Goal: Task Accomplishment & Management: Complete application form

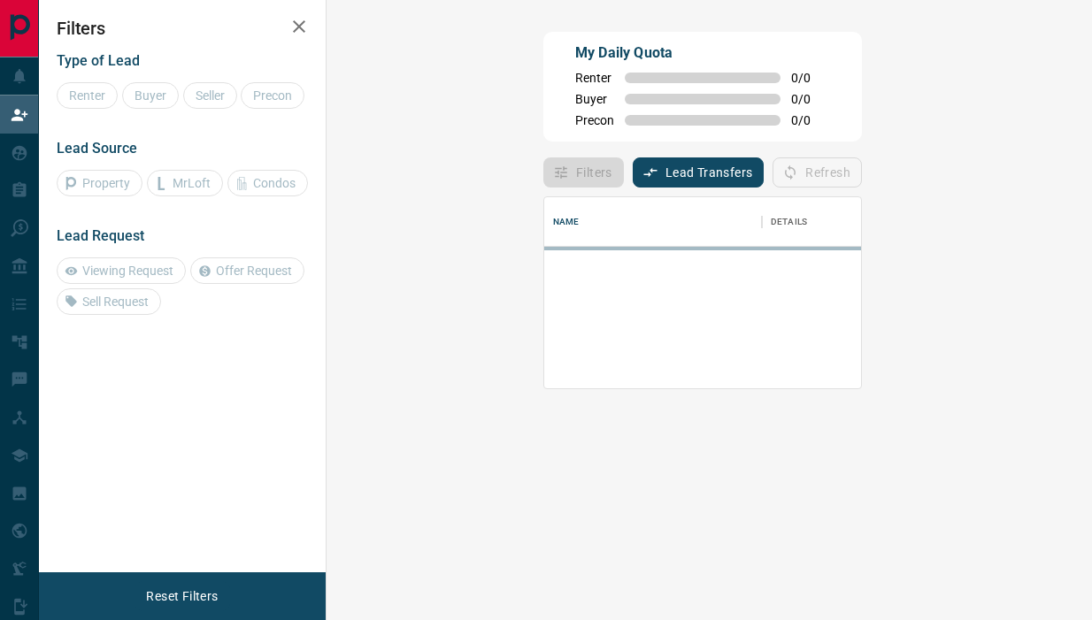
scroll to position [120, 713]
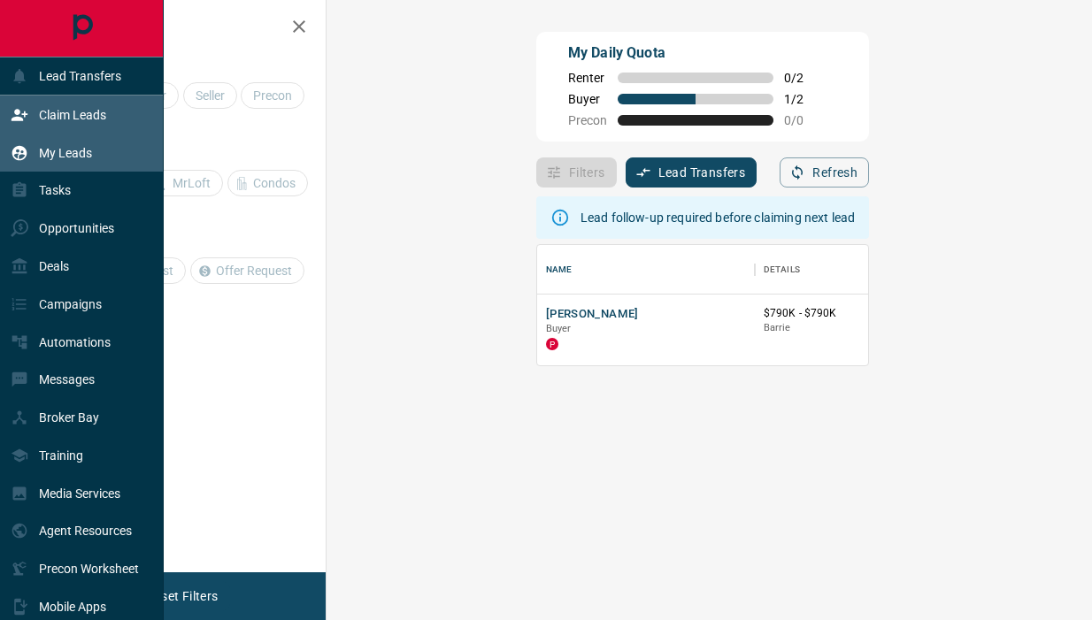
click at [49, 155] on p "My Leads" at bounding box center [65, 153] width 53 height 14
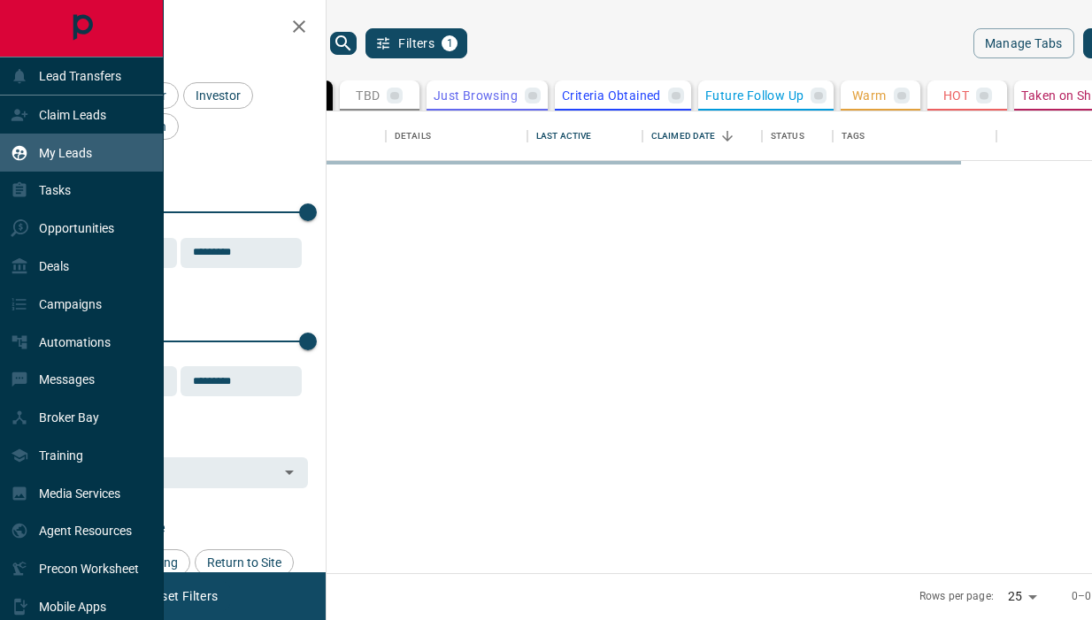
scroll to position [462, 743]
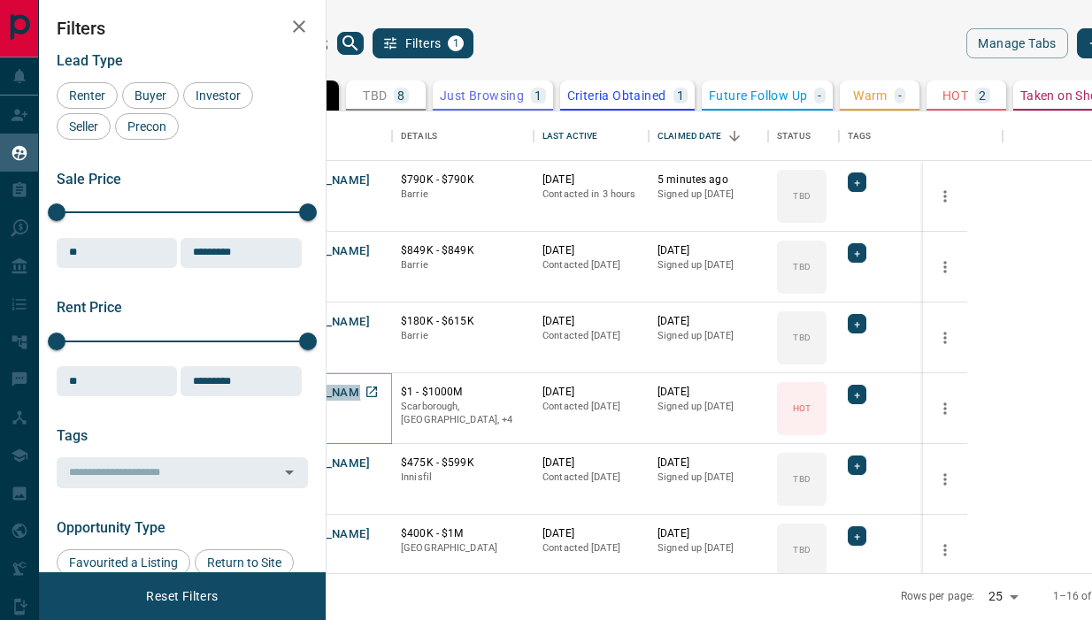
click at [370, 385] on button "[PERSON_NAME]" at bounding box center [323, 393] width 93 height 17
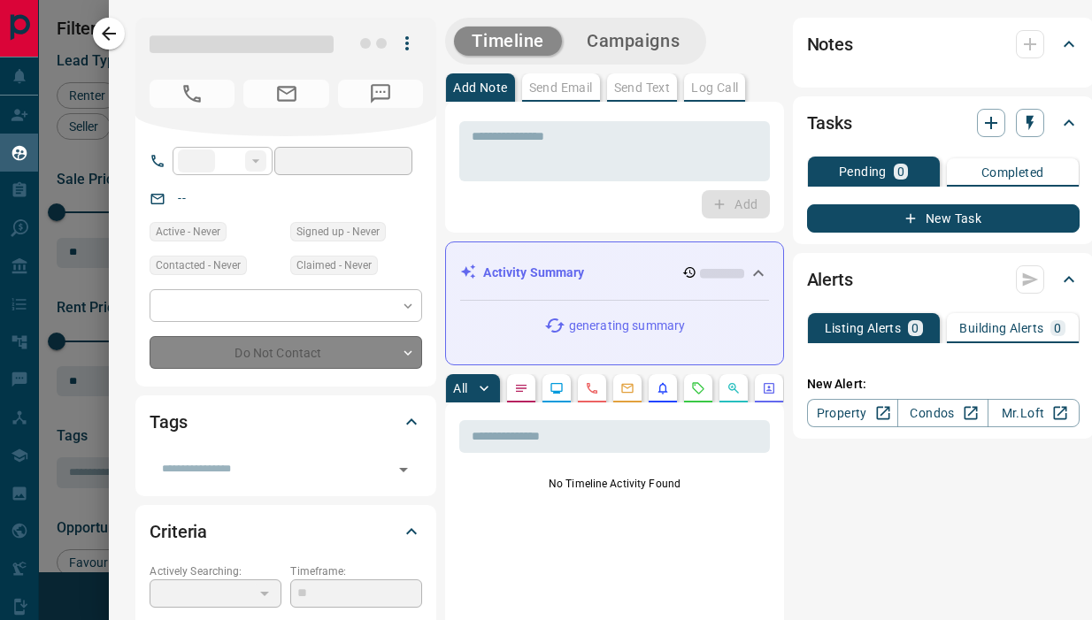
type input "**"
type input "**********"
type input "*"
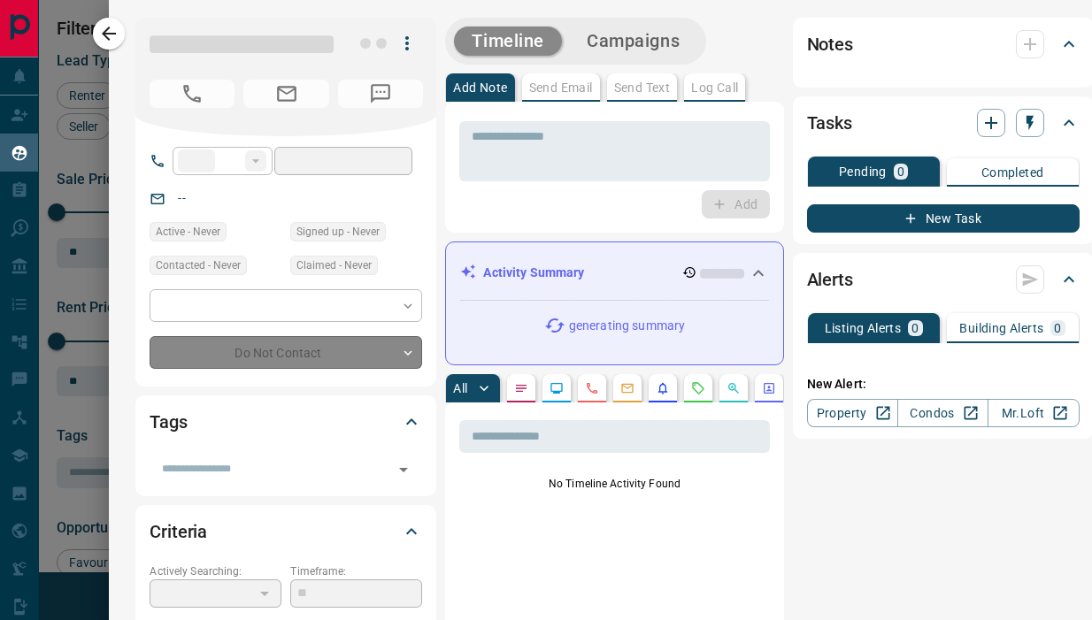
type input "**********"
type input "*********"
type input "****"
type input "*****"
type input "*"
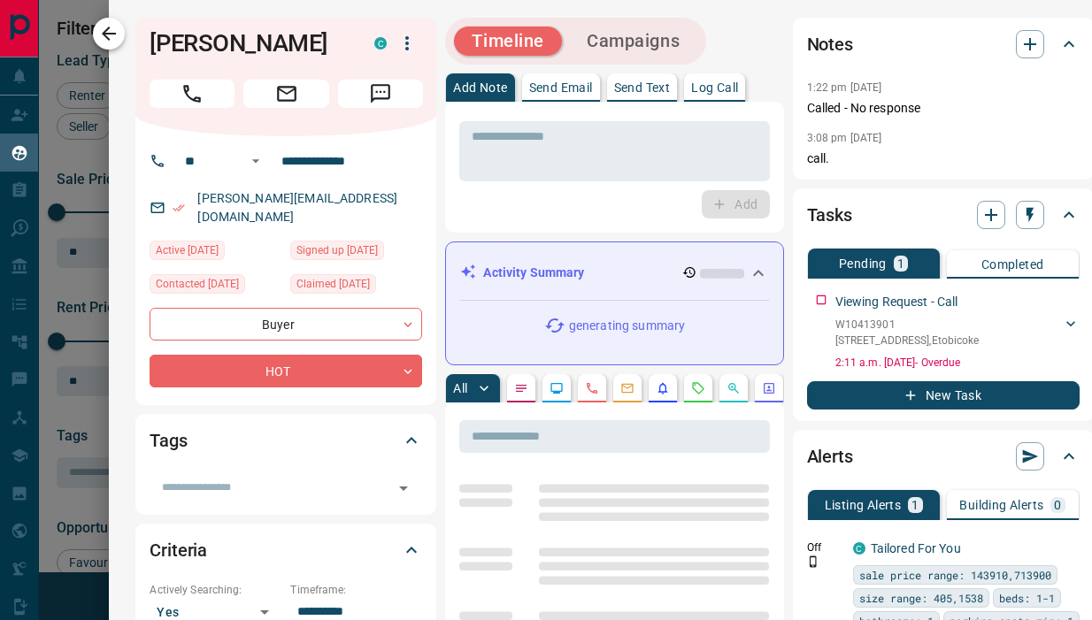
click at [112, 35] on icon "button" at bounding box center [108, 33] width 21 height 21
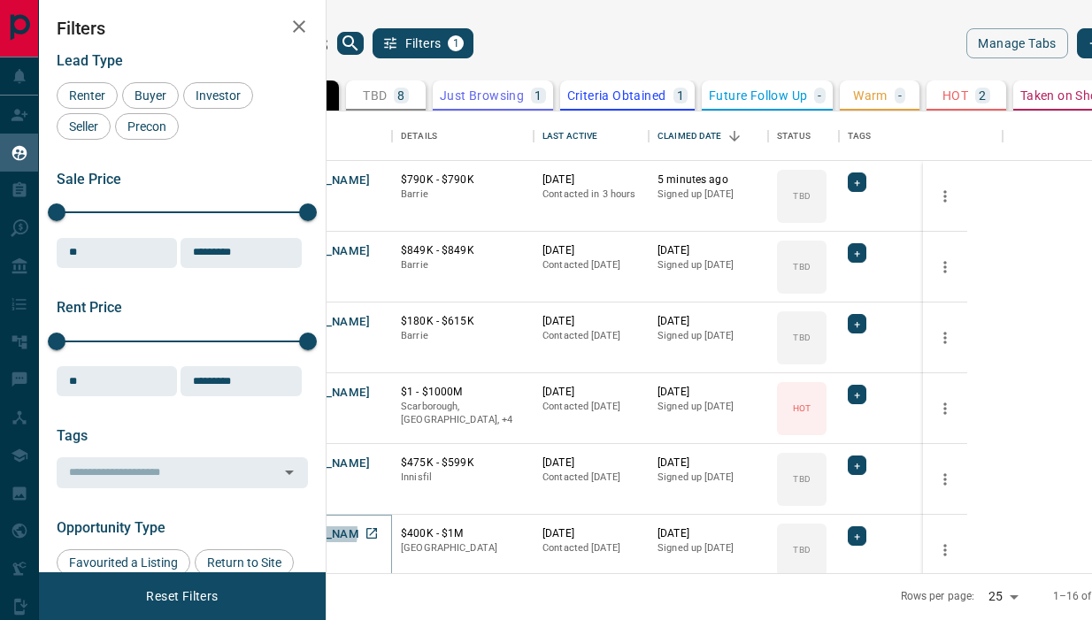
click at [370, 532] on button "[PERSON_NAME]" at bounding box center [323, 534] width 93 height 17
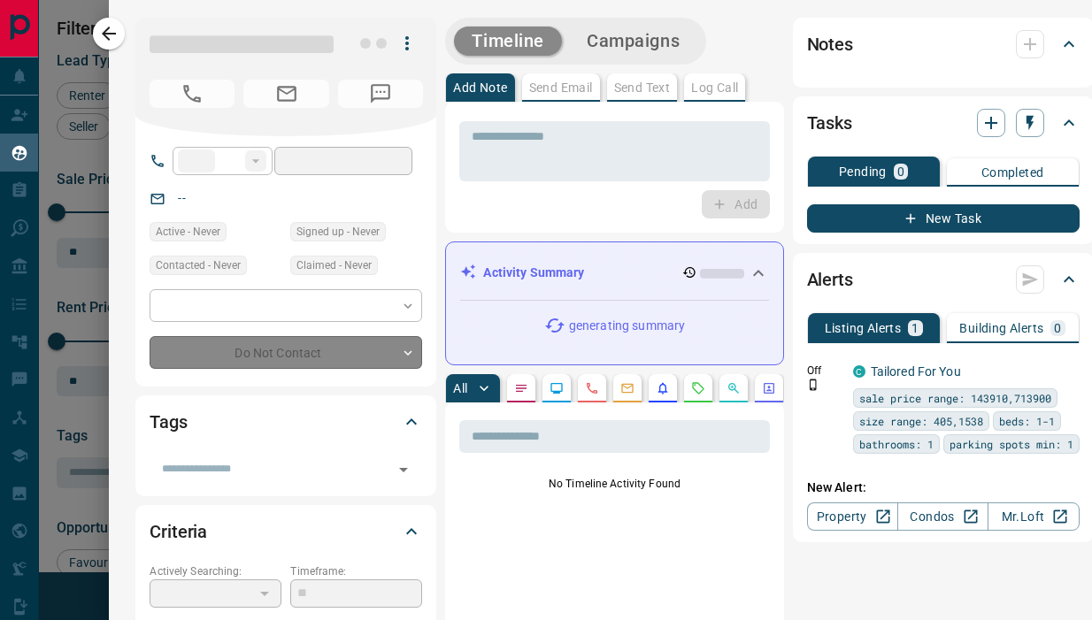
type input "**"
type input "**********"
type input "**"
type input "*"
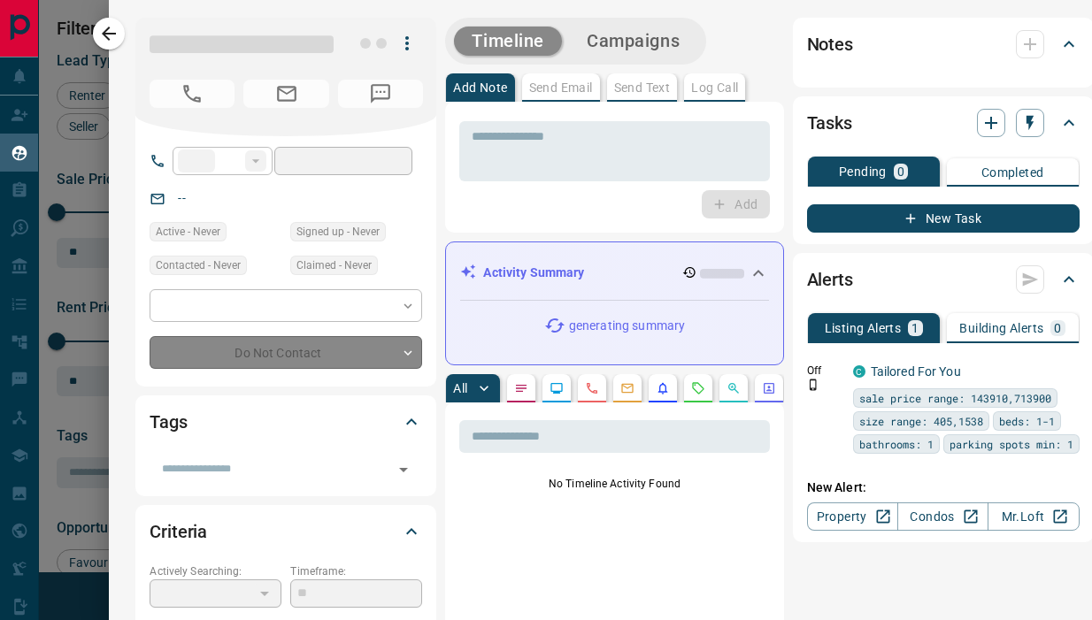
type input "**********"
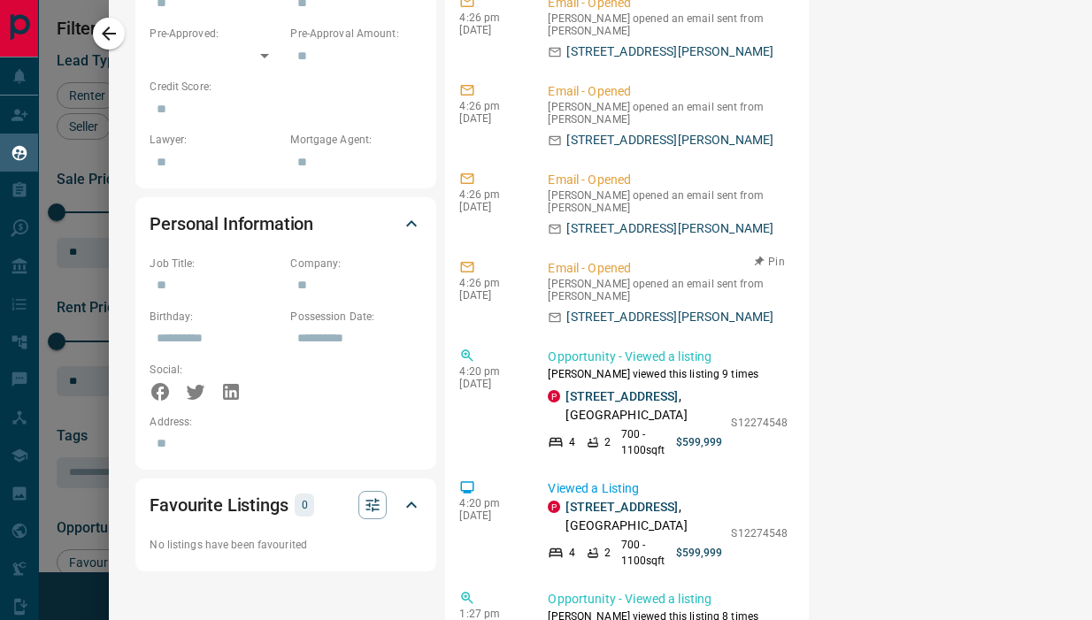
scroll to position [856, 0]
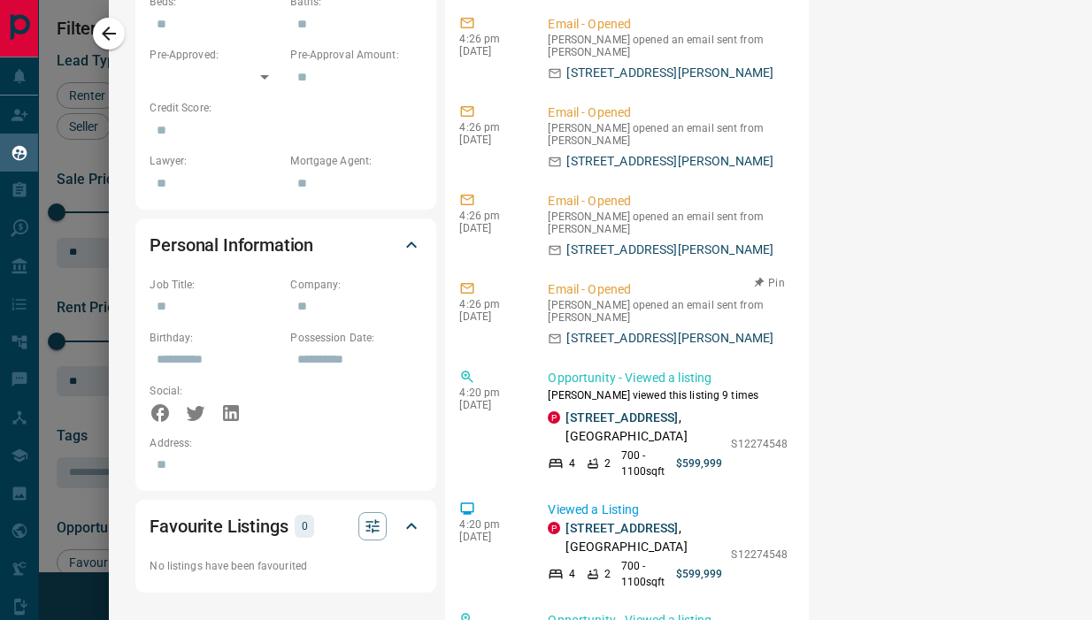
click at [602, 290] on p "Email - Opened" at bounding box center [668, 289] width 240 height 19
click at [599, 342] on p "[STREET_ADDRESS][PERSON_NAME]" at bounding box center [669, 338] width 207 height 19
click at [604, 335] on p "[STREET_ADDRESS][PERSON_NAME]" at bounding box center [669, 338] width 207 height 19
click at [556, 339] on icon at bounding box center [555, 339] width 14 height 14
click at [579, 278] on div "4:26 pm [DATE] Email - Opened [PERSON_NAME] opened an email sent from [PERSON_N…" at bounding box center [626, 314] width 335 height 78
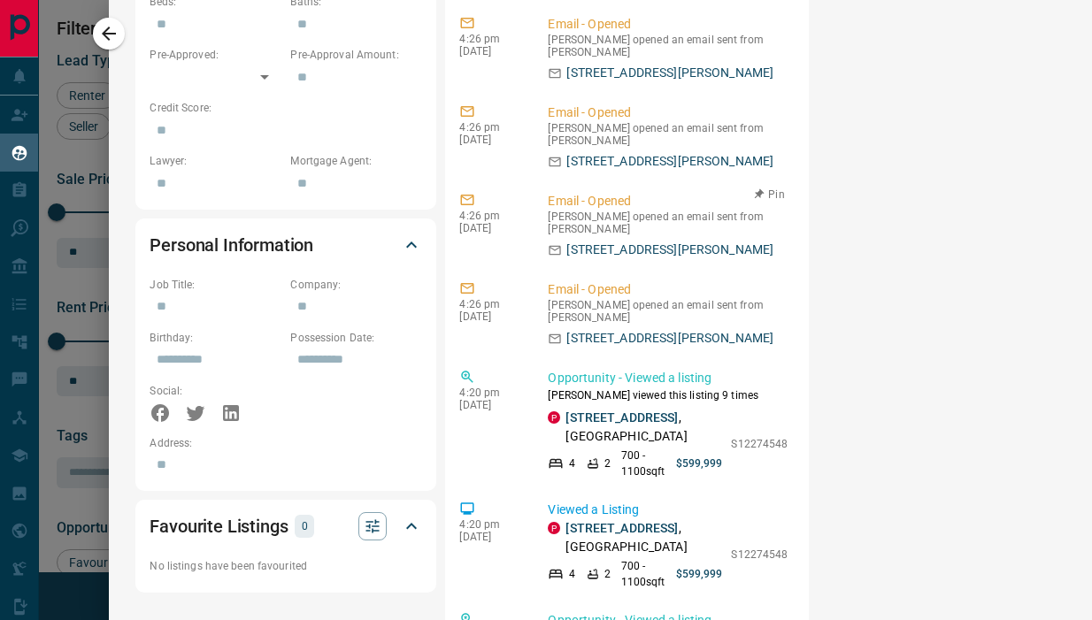
click at [592, 246] on p "[STREET_ADDRESS][PERSON_NAME]" at bounding box center [669, 250] width 207 height 19
click at [591, 245] on p "[STREET_ADDRESS][PERSON_NAME]" at bounding box center [669, 250] width 207 height 19
click at [572, 195] on p "Email - Opened" at bounding box center [668, 201] width 240 height 19
drag, startPoint x: 610, startPoint y: 203, endPoint x: 548, endPoint y: 260, distance: 85.2
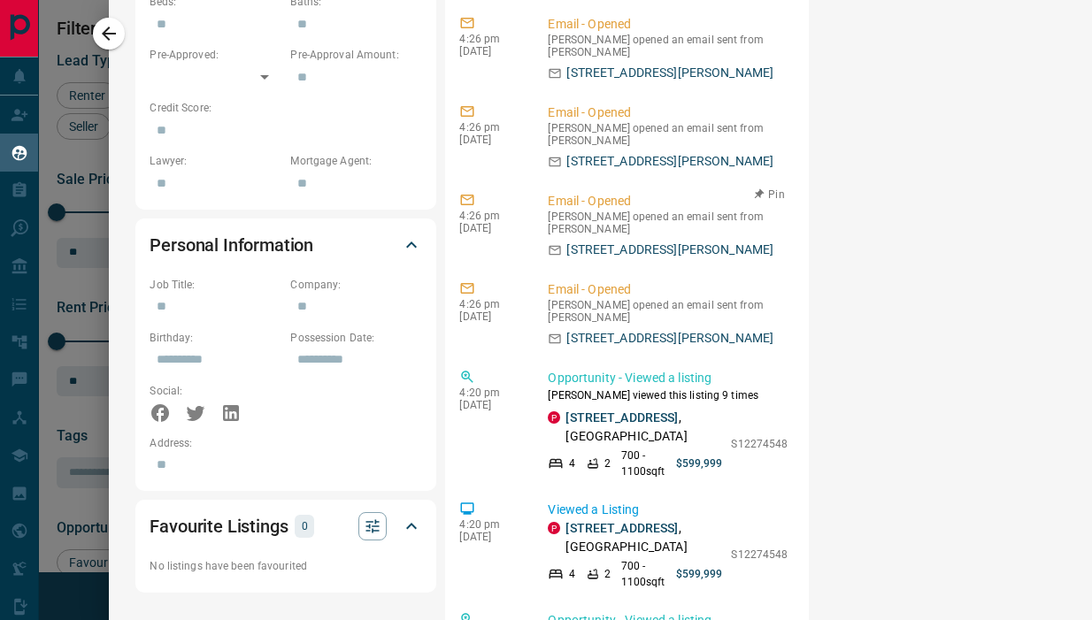
click at [610, 203] on p "Email - Opened" at bounding box center [668, 201] width 240 height 19
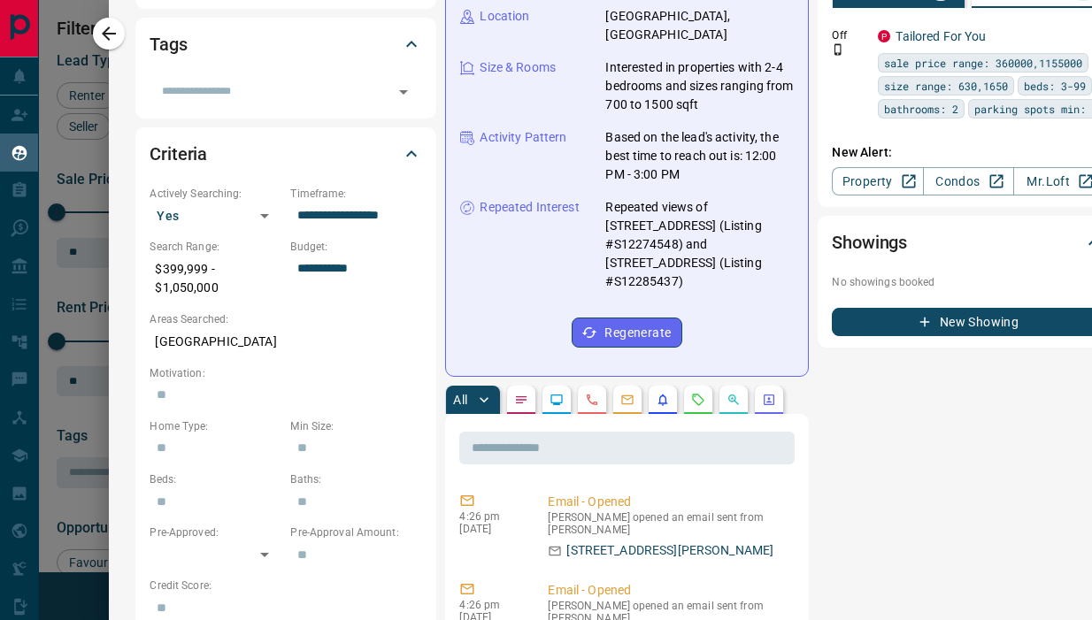
scroll to position [328, 0]
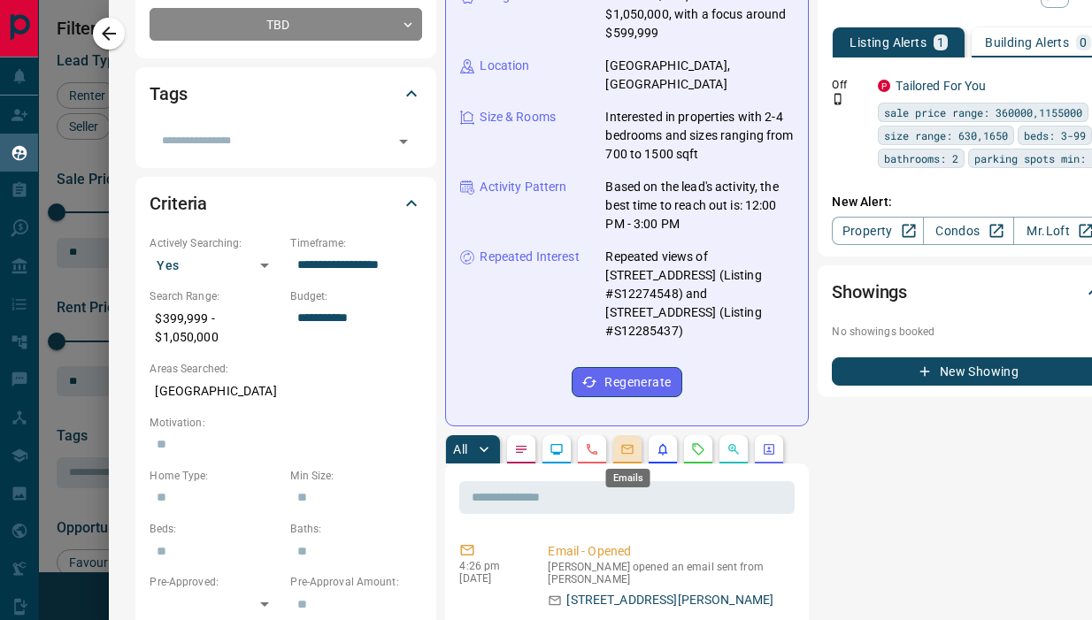
click at [633, 453] on icon "Emails" at bounding box center [627, 450] width 12 height 10
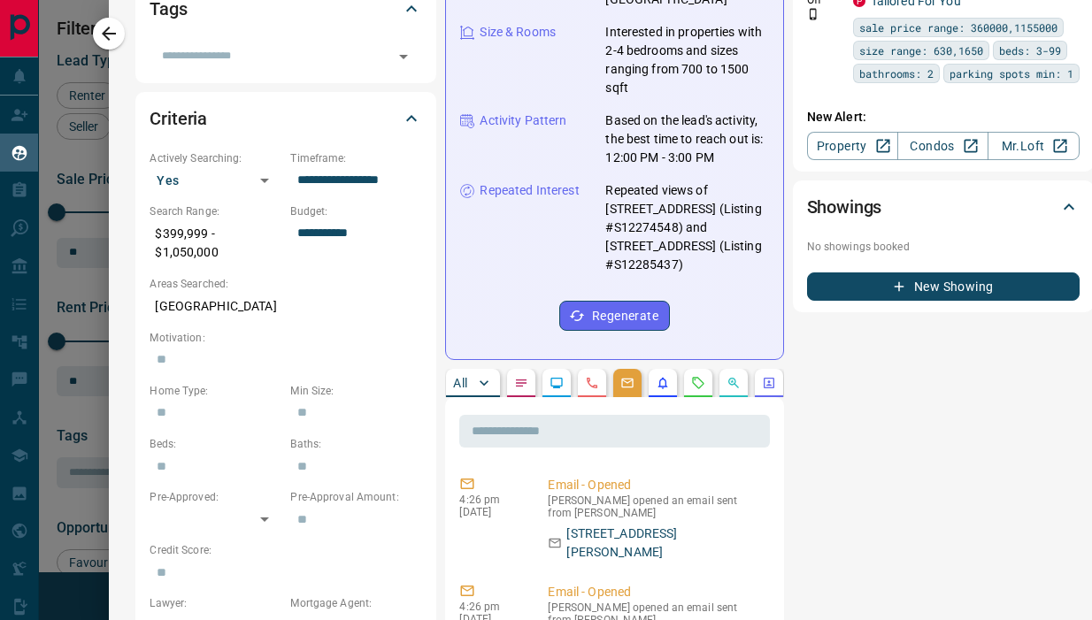
scroll to position [585, 0]
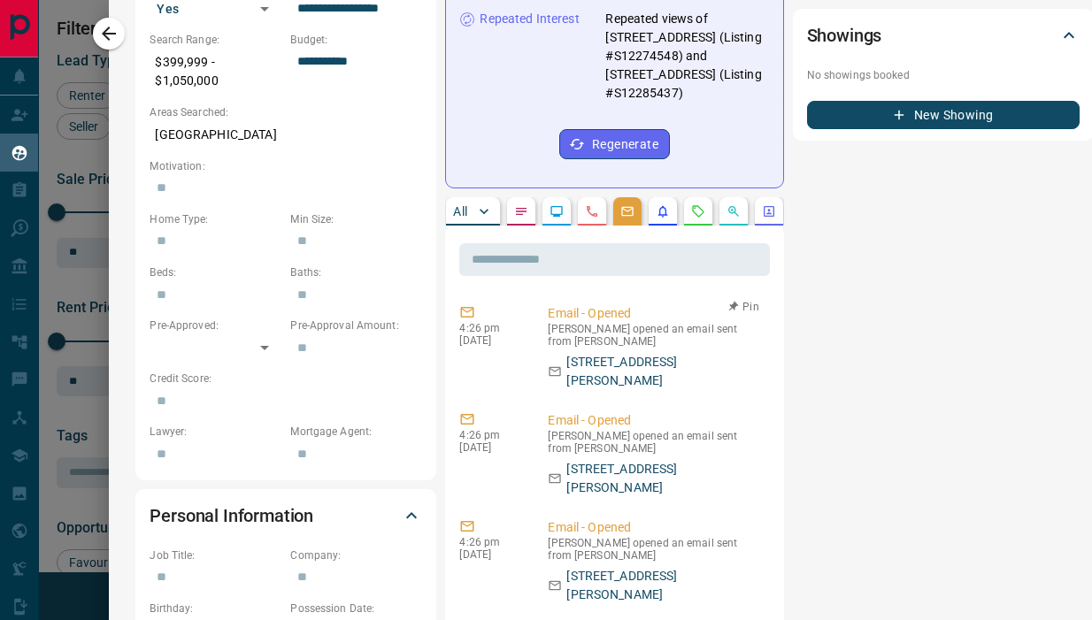
click at [600, 353] on p "[STREET_ADDRESS][PERSON_NAME]" at bounding box center [664, 371] width 196 height 37
click at [591, 323] on p "[PERSON_NAME] opened an email sent from [PERSON_NAME]" at bounding box center [655, 335] width 214 height 25
click at [466, 307] on icon at bounding box center [467, 312] width 13 height 11
drag, startPoint x: 466, startPoint y: 294, endPoint x: 505, endPoint y: 304, distance: 40.4
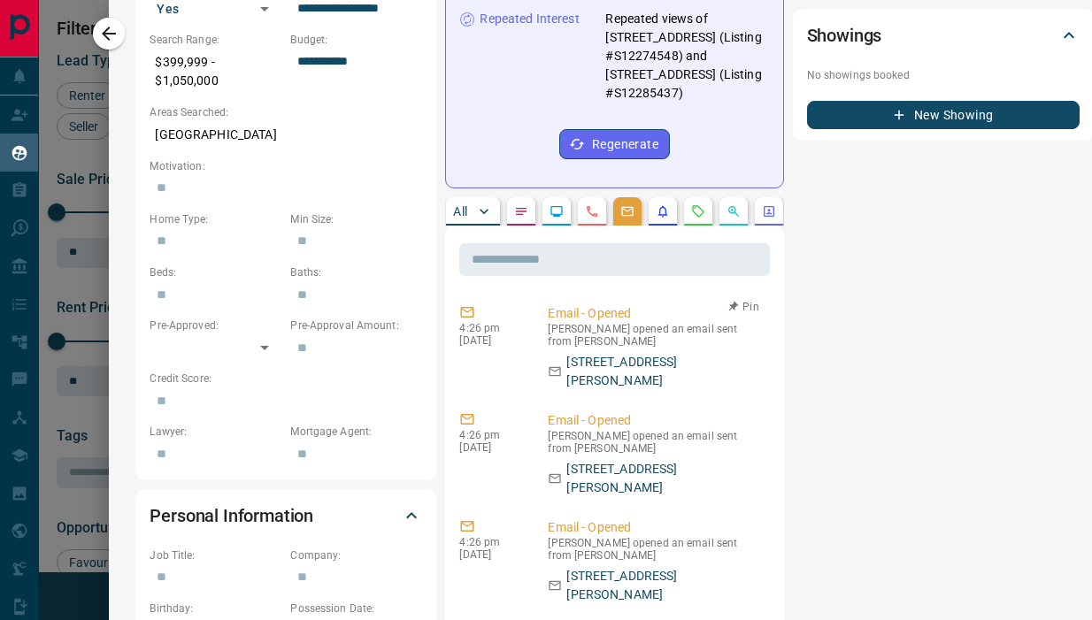
click at [467, 307] on icon at bounding box center [467, 312] width 13 height 11
click at [615, 354] on div "4:26 pm [DATE] Email - Opened [PERSON_NAME] opened an email sent from [PERSON_N…" at bounding box center [614, 347] width 310 height 96
click at [589, 460] on p "[STREET_ADDRESS][PERSON_NAME]" at bounding box center [664, 478] width 196 height 37
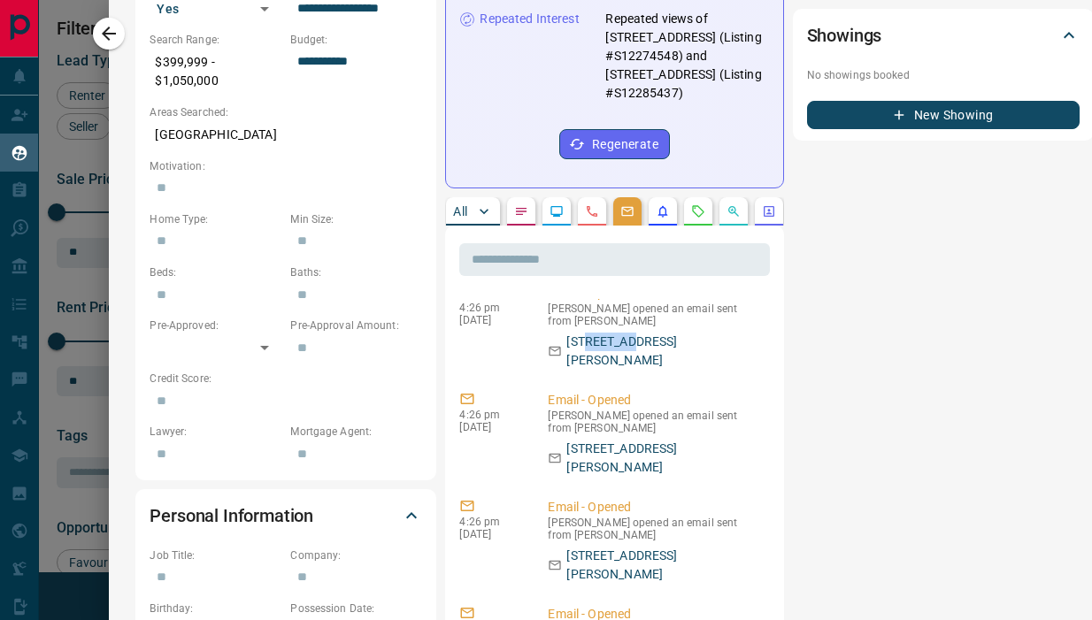
scroll to position [146, 0]
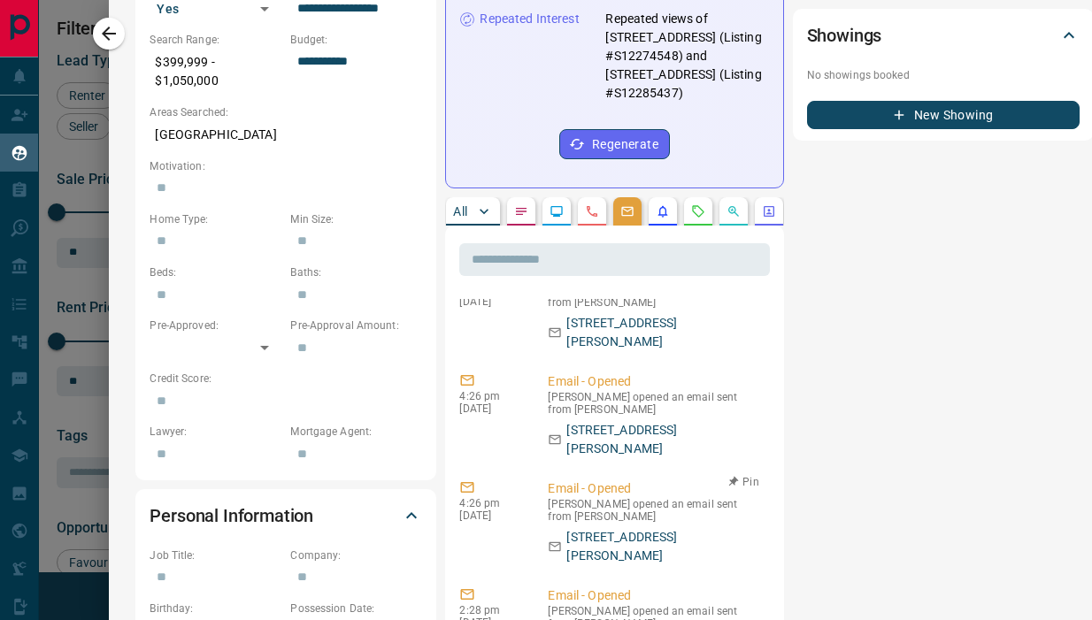
click at [584, 528] on p "[STREET_ADDRESS][PERSON_NAME]" at bounding box center [664, 546] width 196 height 37
click at [607, 528] on p "[STREET_ADDRESS][PERSON_NAME]" at bounding box center [664, 546] width 196 height 37
drag, startPoint x: 607, startPoint y: 464, endPoint x: 583, endPoint y: 479, distance: 28.2
click at [607, 528] on p "[STREET_ADDRESS][PERSON_NAME]" at bounding box center [664, 546] width 196 height 37
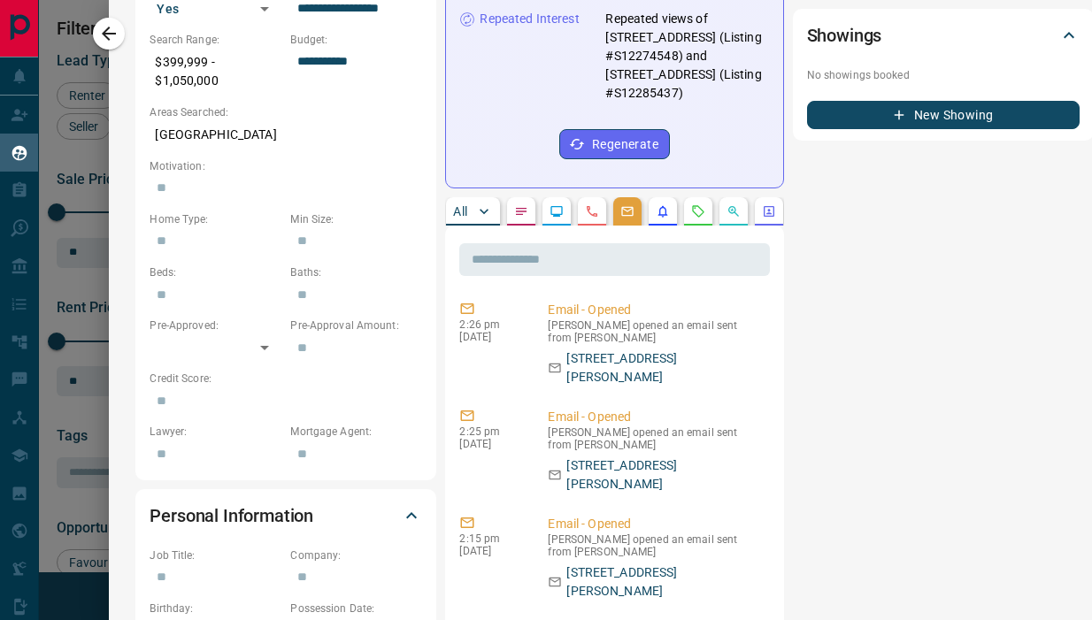
scroll to position [661, 0]
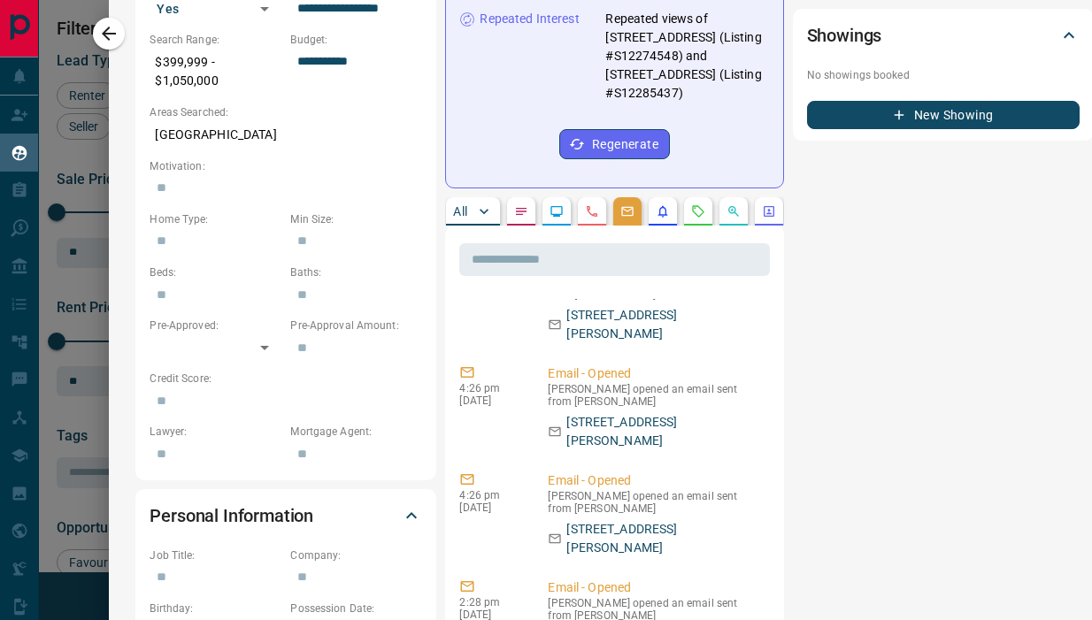
scroll to position [157, 0]
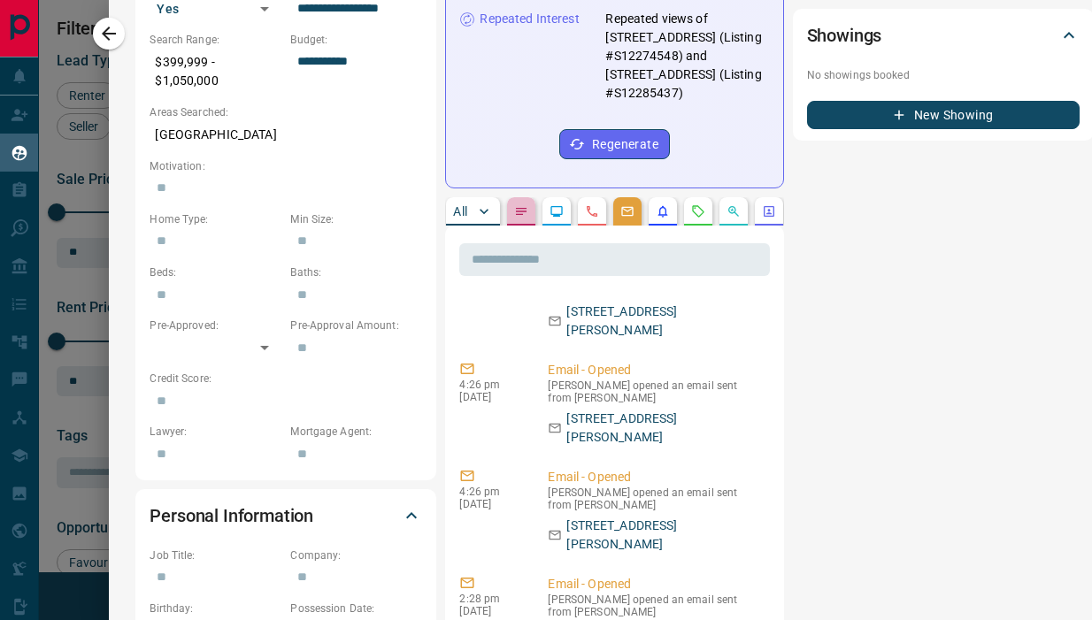
click at [516, 197] on button "button" at bounding box center [521, 211] width 28 height 28
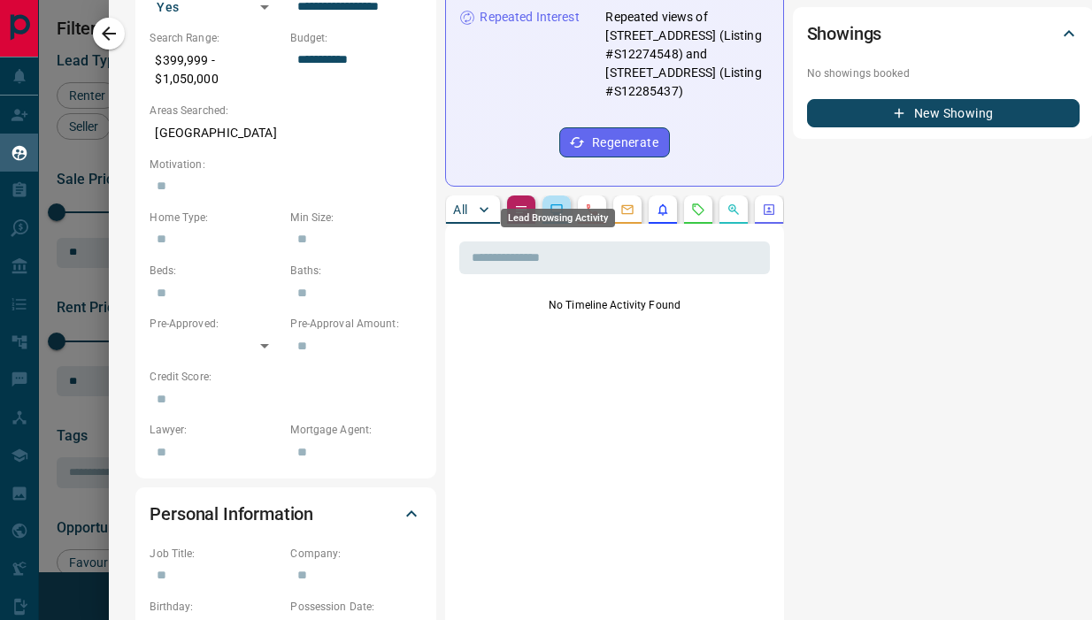
scroll to position [588, 0]
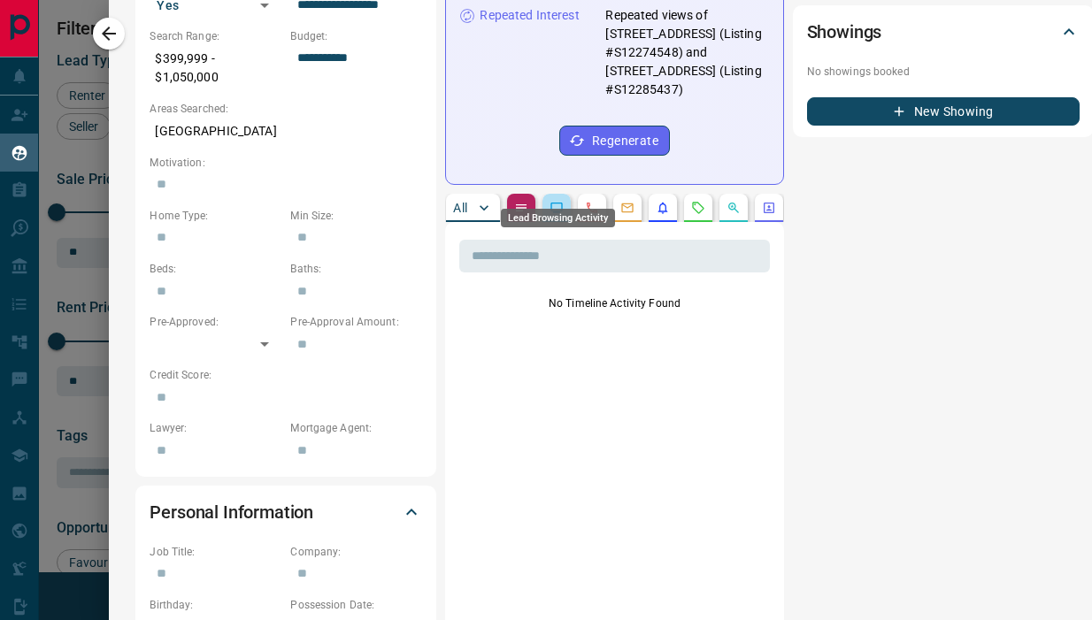
click at [563, 201] on icon "Lead Browsing Activity" at bounding box center [556, 208] width 14 height 14
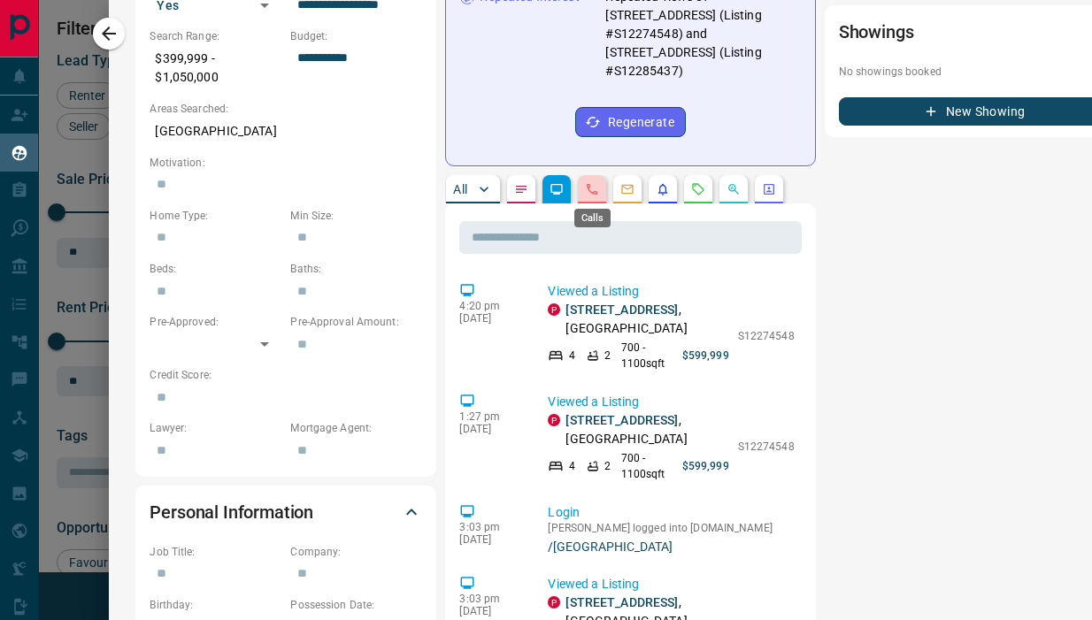
click at [594, 192] on icon "Calls" at bounding box center [592, 189] width 14 height 14
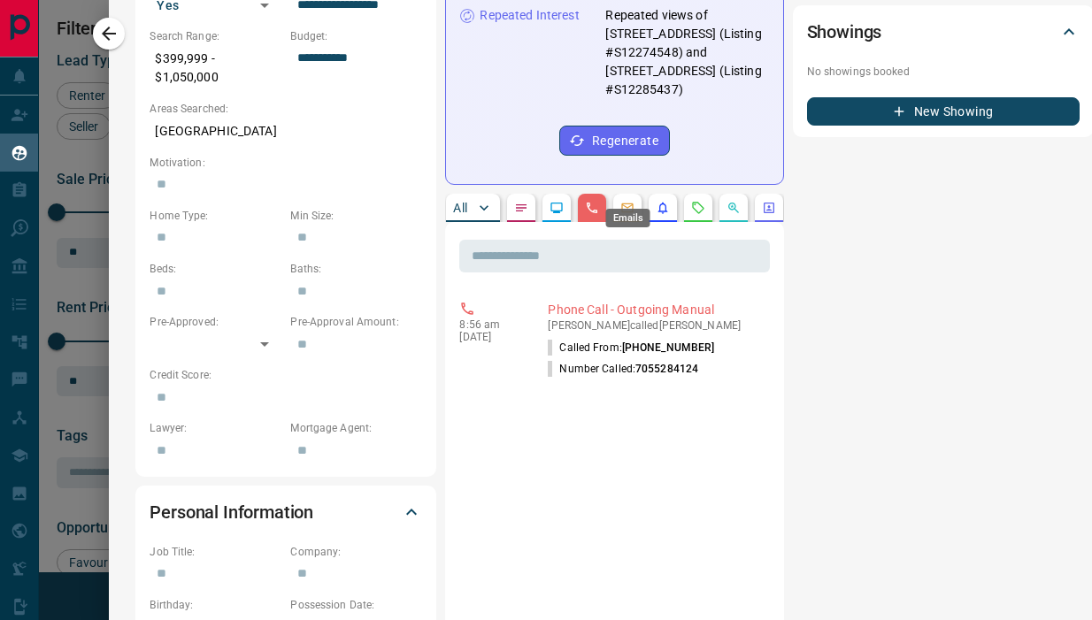
click at [631, 203] on icon "Emails" at bounding box center [627, 208] width 12 height 10
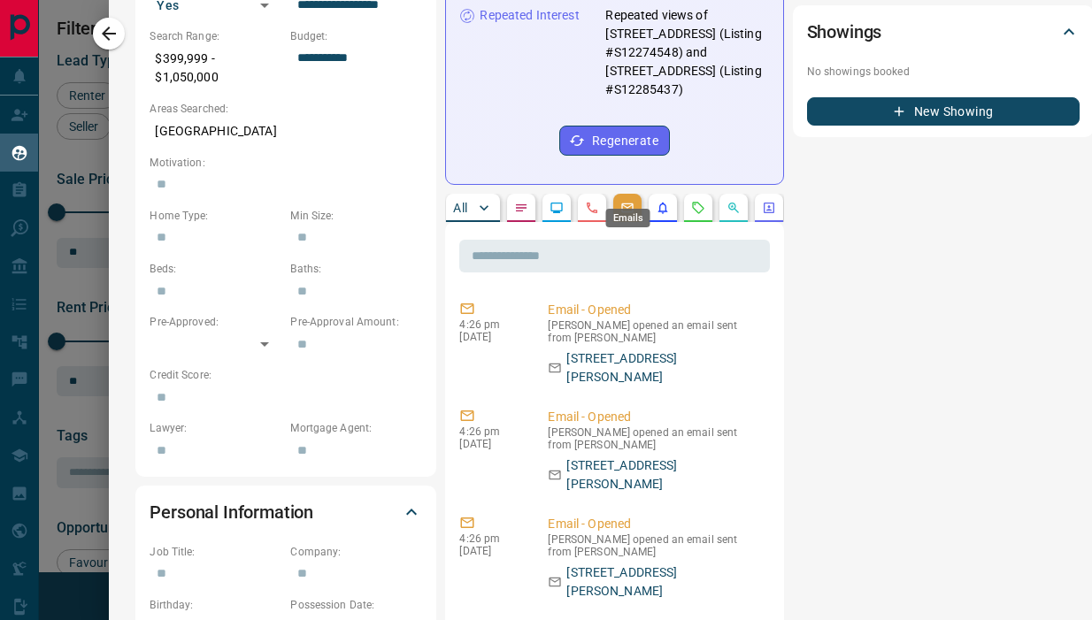
scroll to position [588, 1]
click at [601, 301] on p "Email - Opened" at bounding box center [654, 310] width 214 height 19
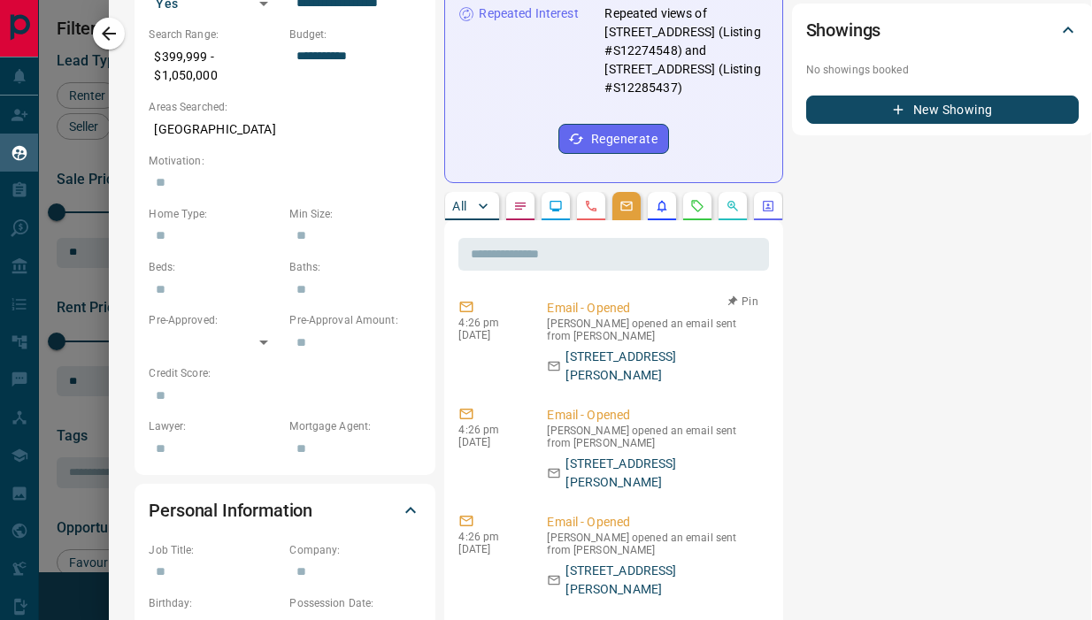
click at [622, 299] on div "Email - Opened [PERSON_NAME] opened an email sent from [PERSON_NAME] [STREET_AD…" at bounding box center [657, 342] width 221 height 86
click at [608, 347] on p "[STREET_ADDRESS][PERSON_NAME]" at bounding box center [663, 365] width 196 height 37
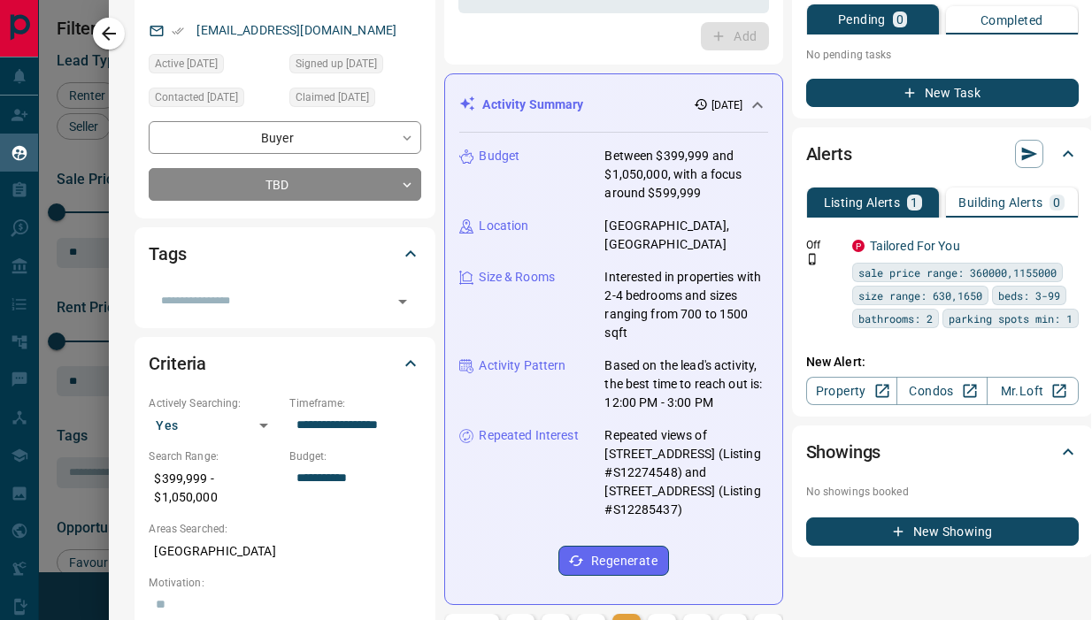
scroll to position [0, 1]
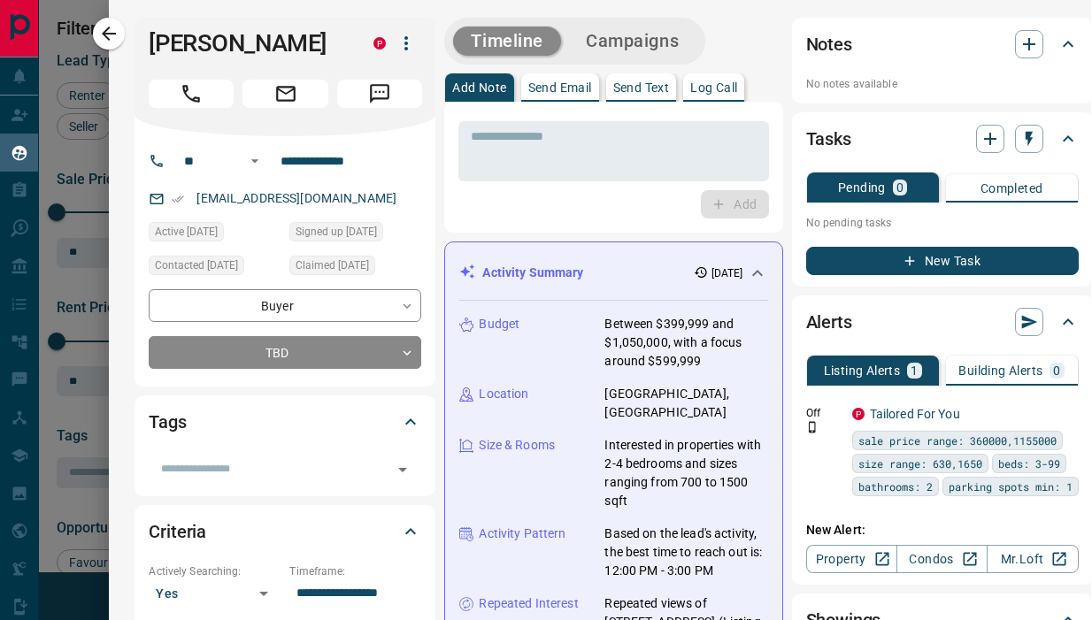
click at [572, 97] on button "Send Email" at bounding box center [560, 87] width 78 height 28
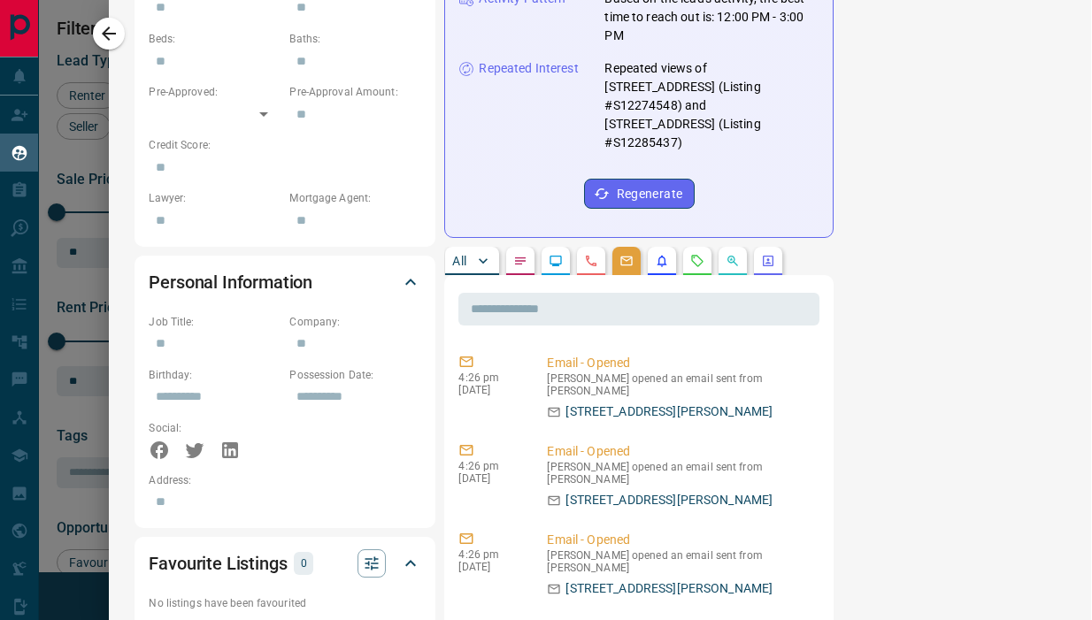
scroll to position [967, 1]
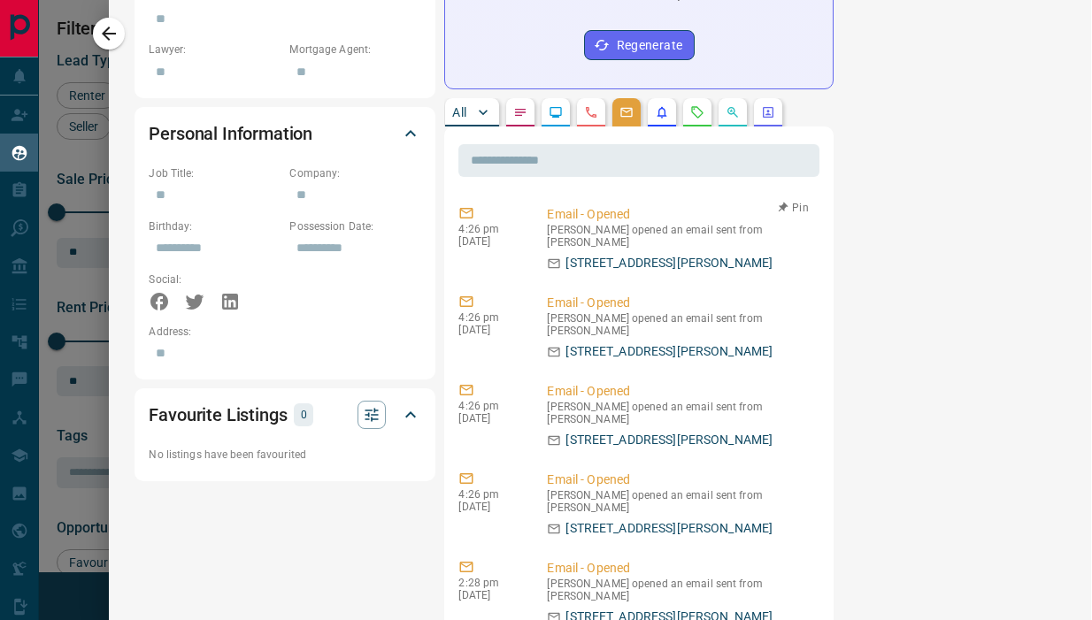
click at [620, 254] on p "[STREET_ADDRESS][PERSON_NAME]" at bounding box center [668, 263] width 207 height 19
drag, startPoint x: 681, startPoint y: 204, endPoint x: 600, endPoint y: 211, distance: 81.6
click at [600, 254] on div "[STREET_ADDRESS][PERSON_NAME]" at bounding box center [679, 263] width 265 height 19
click at [564, 254] on div "[STREET_ADDRESS][PERSON_NAME]" at bounding box center [679, 263] width 265 height 19
click at [617, 254] on p "[STREET_ADDRESS][PERSON_NAME]" at bounding box center [668, 263] width 207 height 19
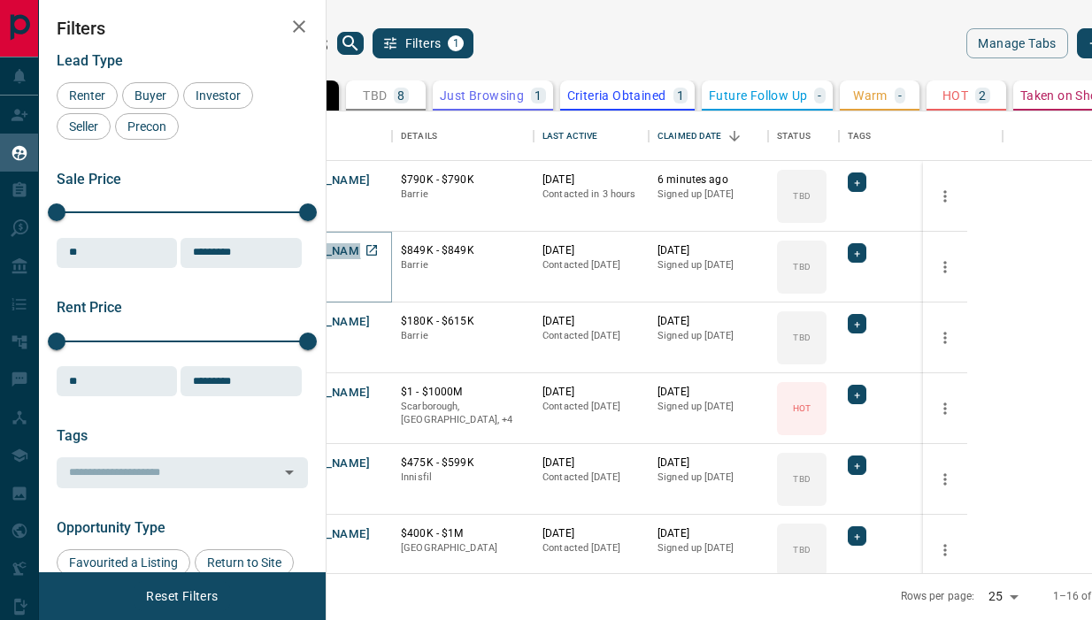
click at [370, 253] on button "[PERSON_NAME]" at bounding box center [323, 251] width 93 height 17
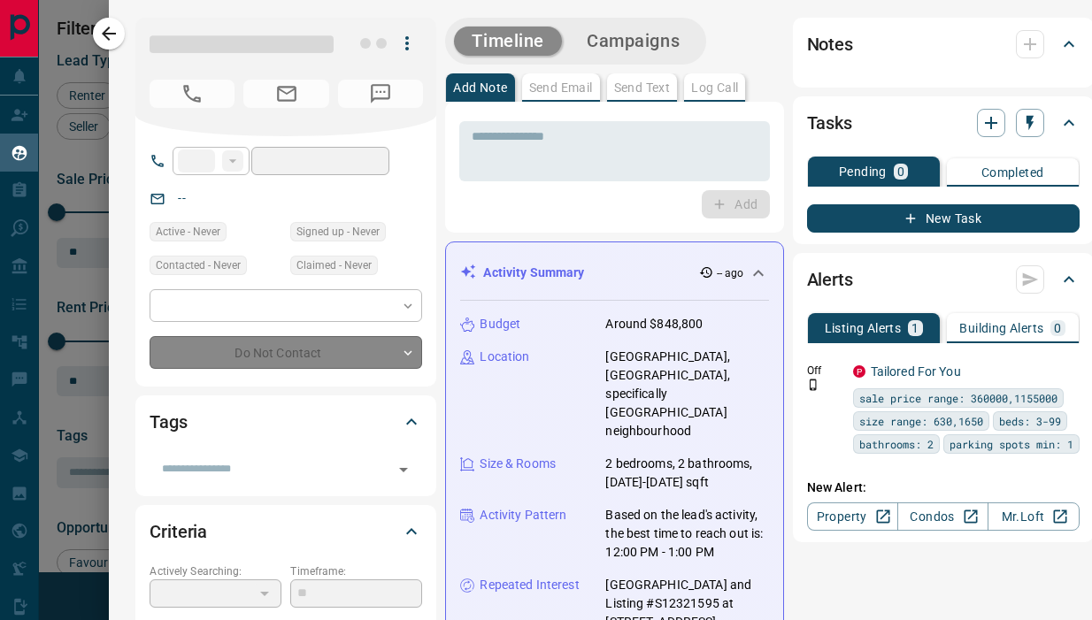
type input "**"
type input "**********"
type input "**"
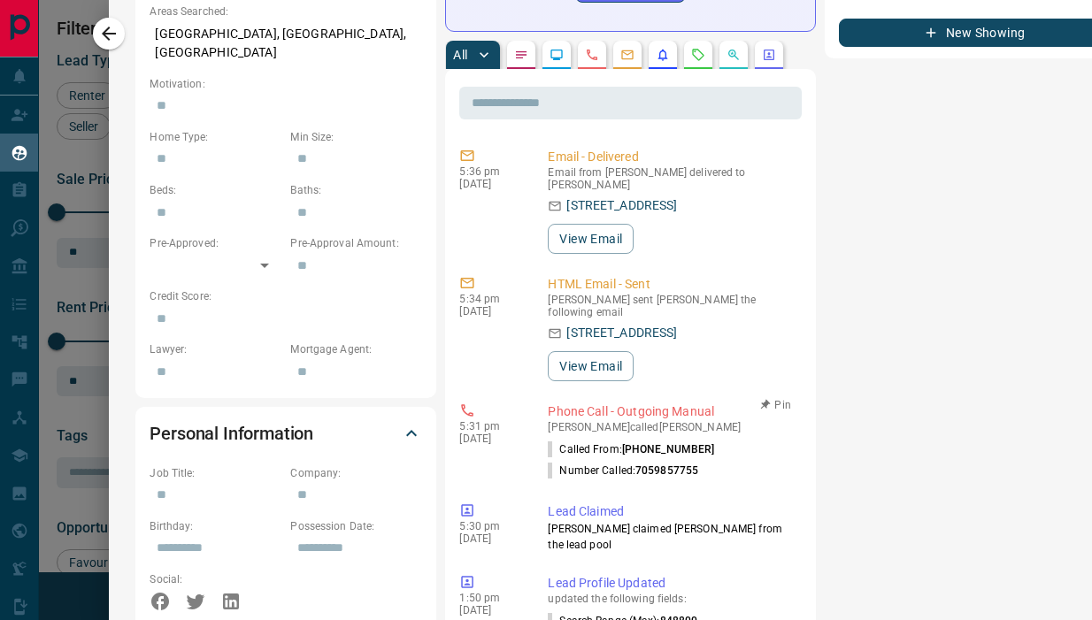
scroll to position [698, 0]
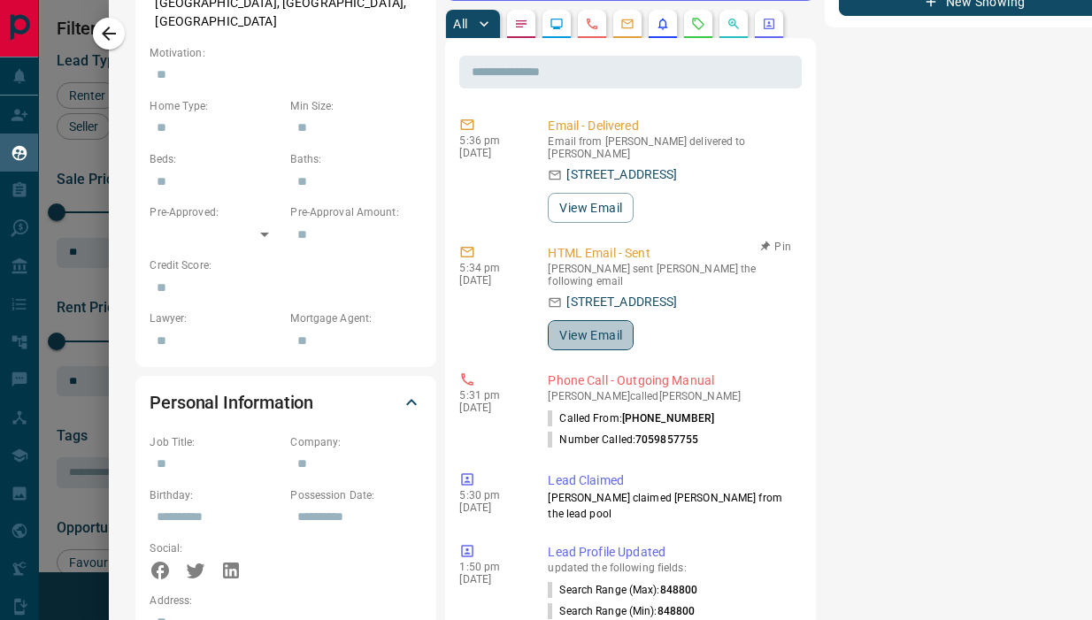
click at [591, 320] on button "View Email" at bounding box center [591, 335] width 86 height 30
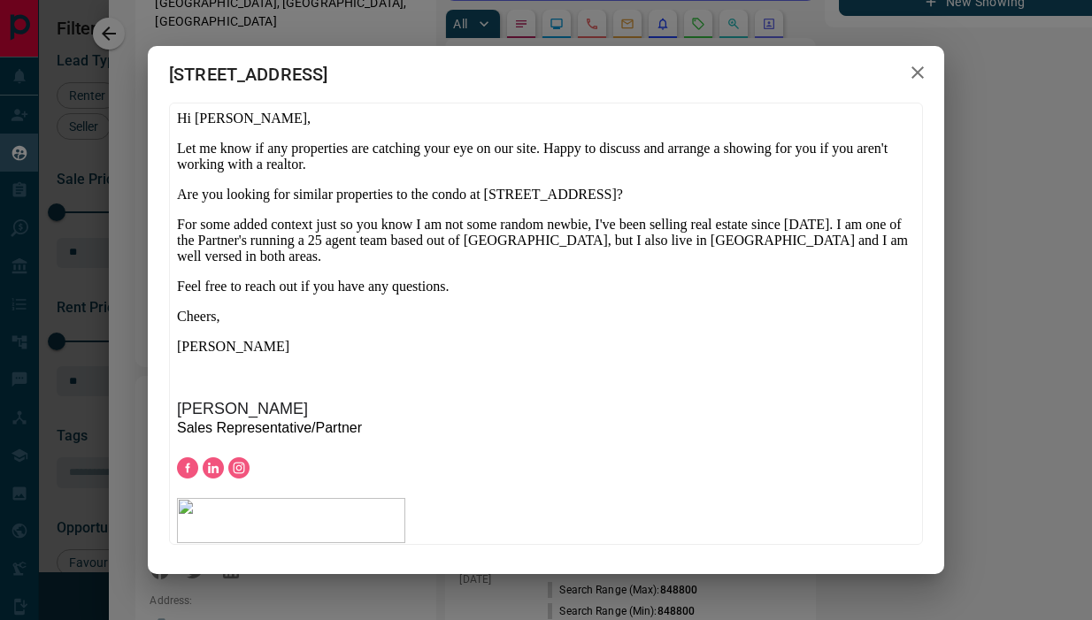
scroll to position [0, 0]
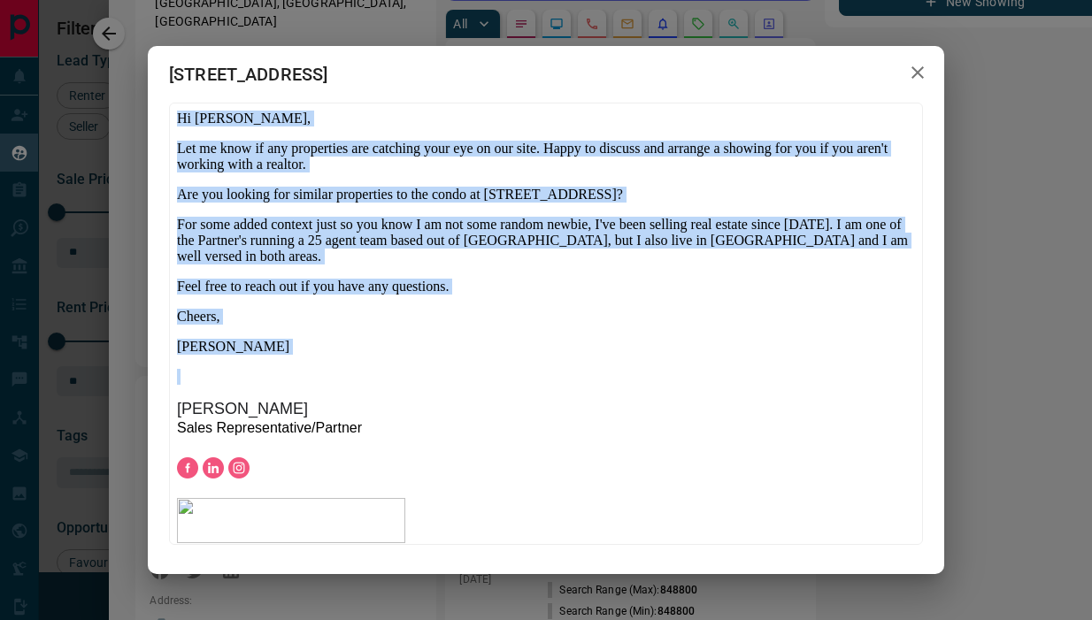
drag, startPoint x: 174, startPoint y: 124, endPoint x: 252, endPoint y: 360, distance: 248.7
click html "Hi [PERSON_NAME], Let me know if any properties are catching your eye on our si…"
copy body "Hi [PERSON_NAME], Let me know if any properties are catching your eye on our si…"
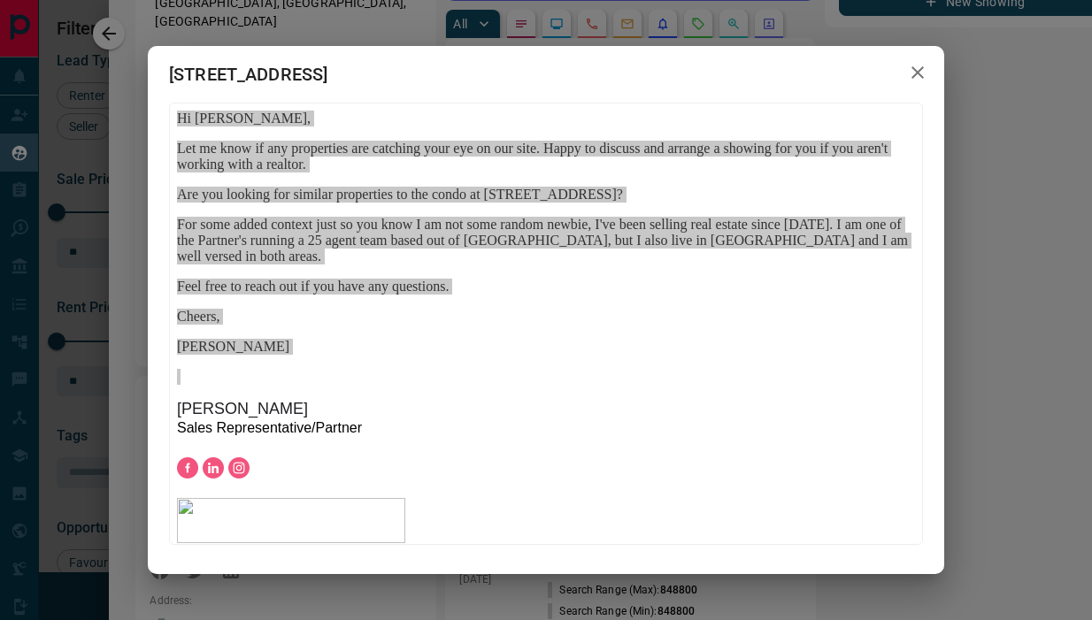
click at [913, 73] on icon "button" at bounding box center [917, 72] width 21 height 21
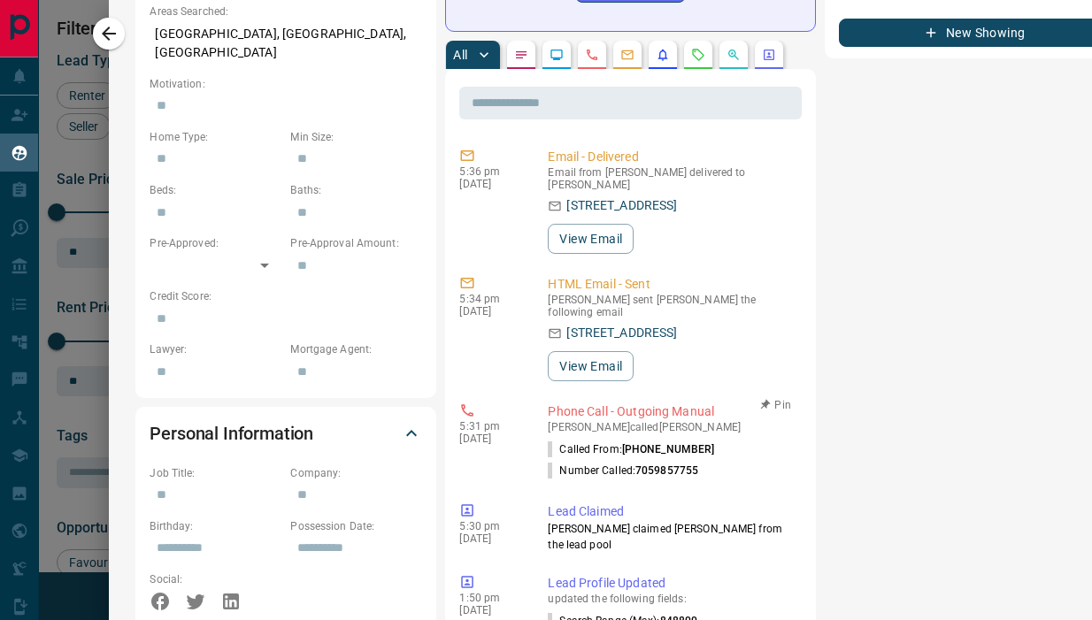
scroll to position [17, 0]
click at [582, 351] on button "View Email" at bounding box center [591, 366] width 86 height 30
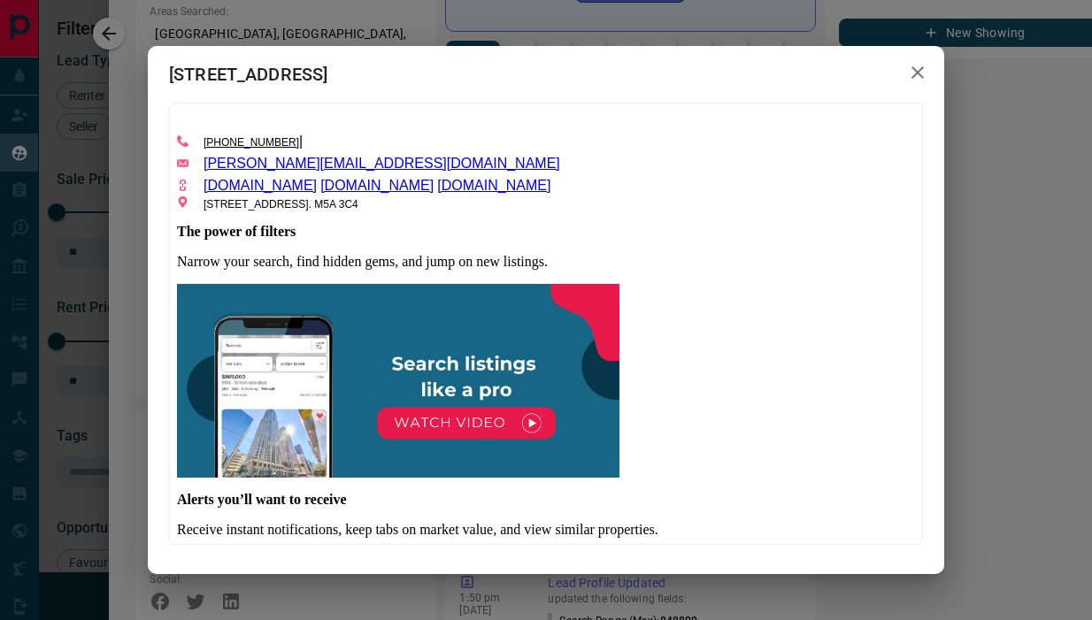
scroll to position [470, 0]
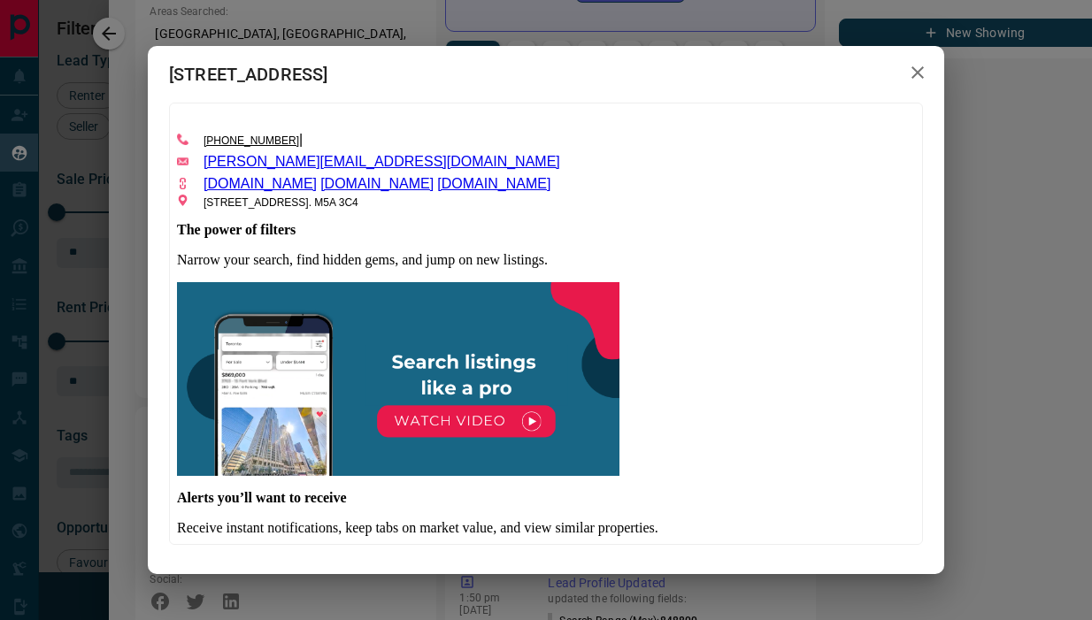
drag, startPoint x: 178, startPoint y: 401, endPoint x: 425, endPoint y: 203, distance: 316.0
click at [425, 203] on body "Hi [PERSON_NAME], Let me know if any properties are catching your eye on our si…" at bounding box center [545, 229] width 738 height 1179
copy body "[PERSON_NAME] Representative/Partner [PHONE_NUMBER] | [PERSON_NAME][EMAIL_ADDRE…"
click at [727, 131] on body "Hi [PERSON_NAME], Let me know if any properties are catching your eye on our si…" at bounding box center [545, 229] width 738 height 1179
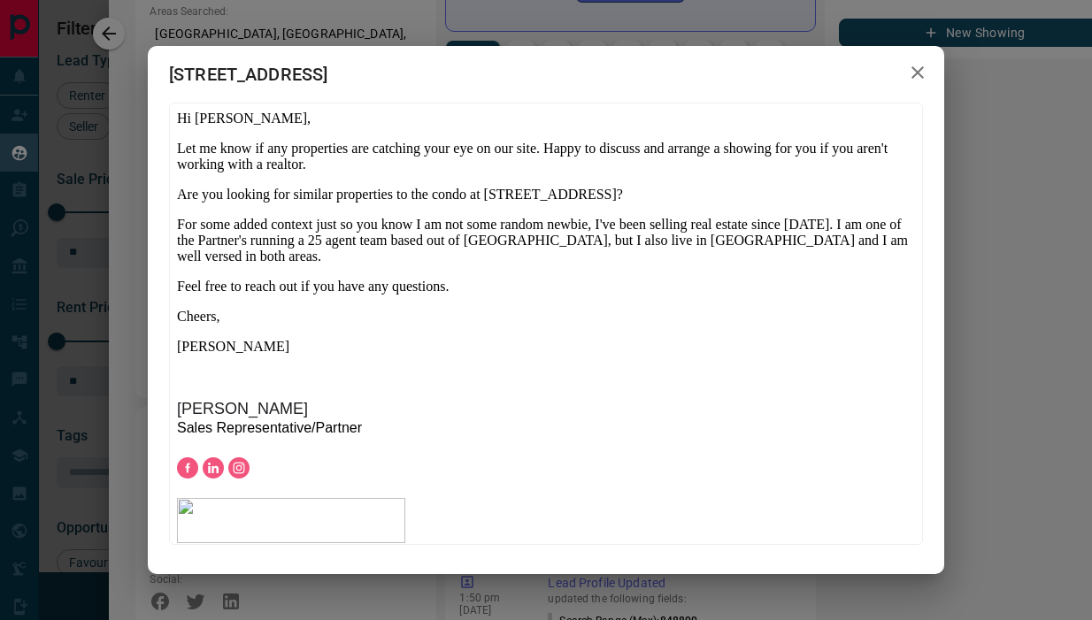
click at [120, 38] on div "[STREET_ADDRESS]" at bounding box center [546, 310] width 1092 height 620
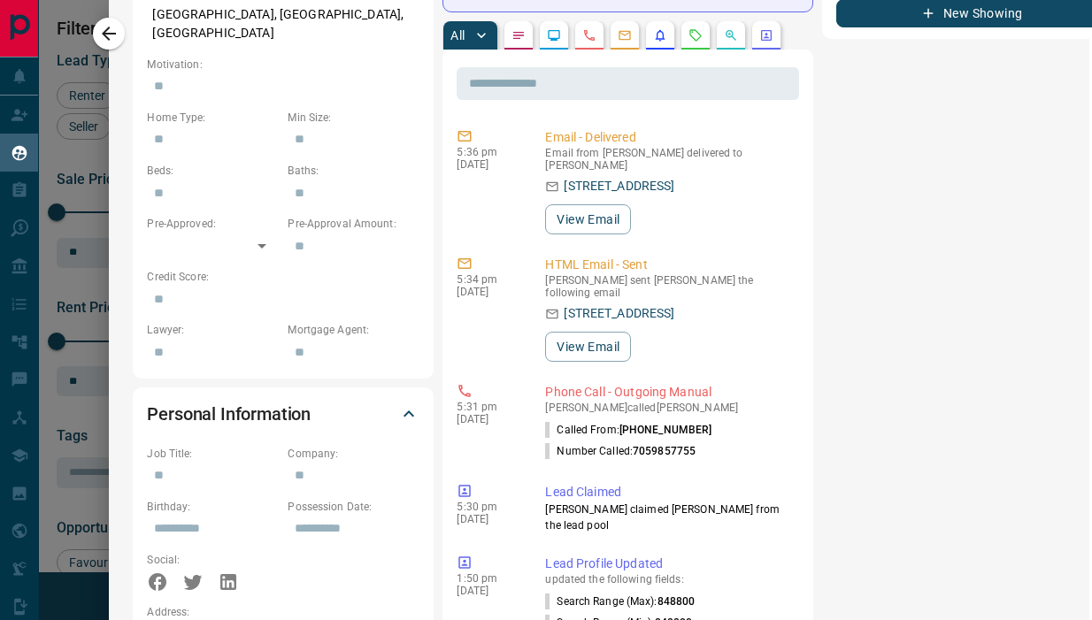
scroll to position [687, 0]
click at [113, 27] on icon "button" at bounding box center [108, 33] width 21 height 21
